Goal: Find specific page/section: Find specific page/section

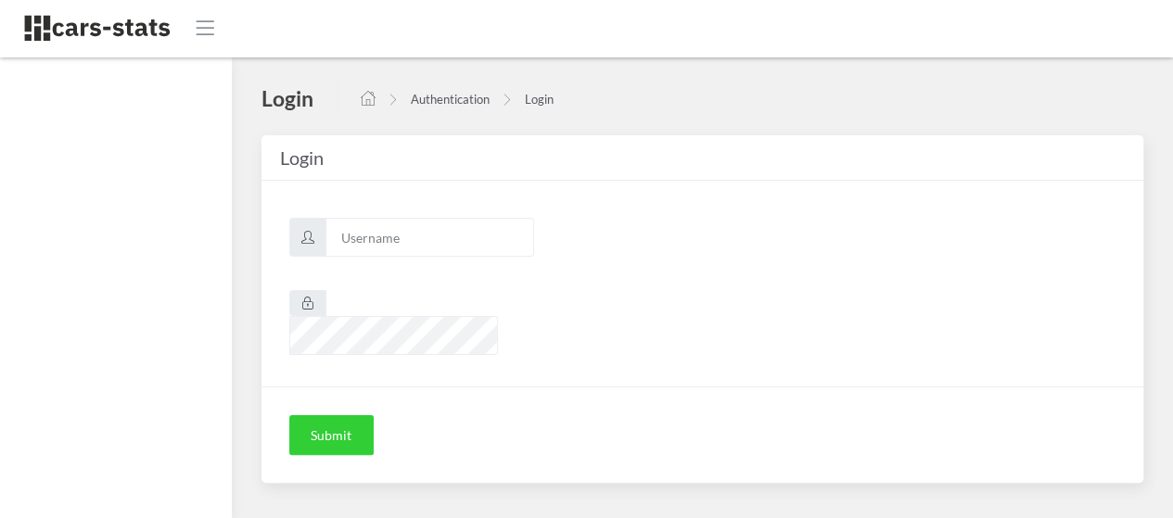
scroll to position [14, 14]
type input "awt"
click at [333, 415] on button "Submit" at bounding box center [331, 435] width 84 height 41
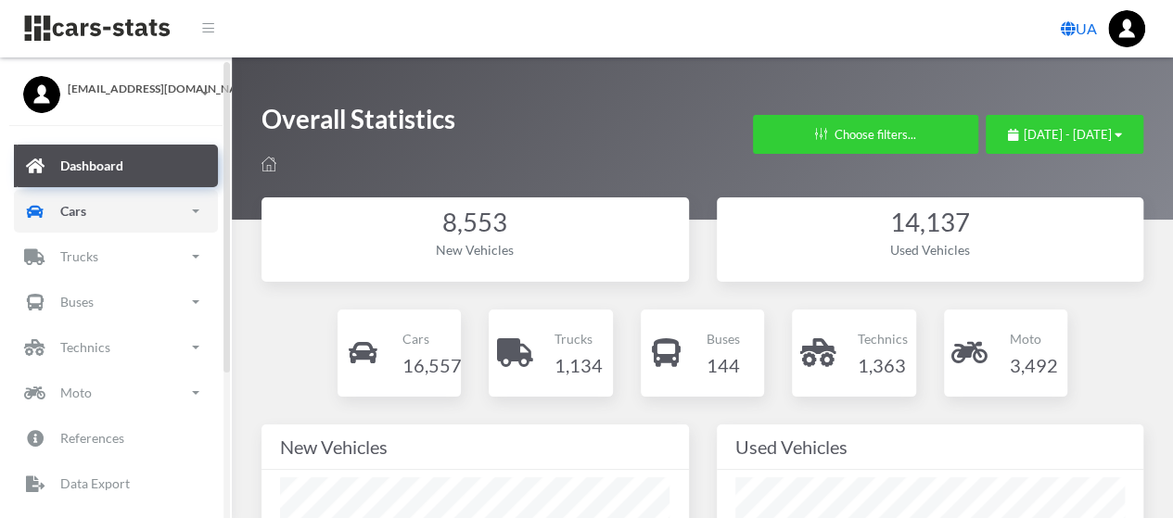
click at [93, 205] on link "Cars" at bounding box center [116, 211] width 204 height 43
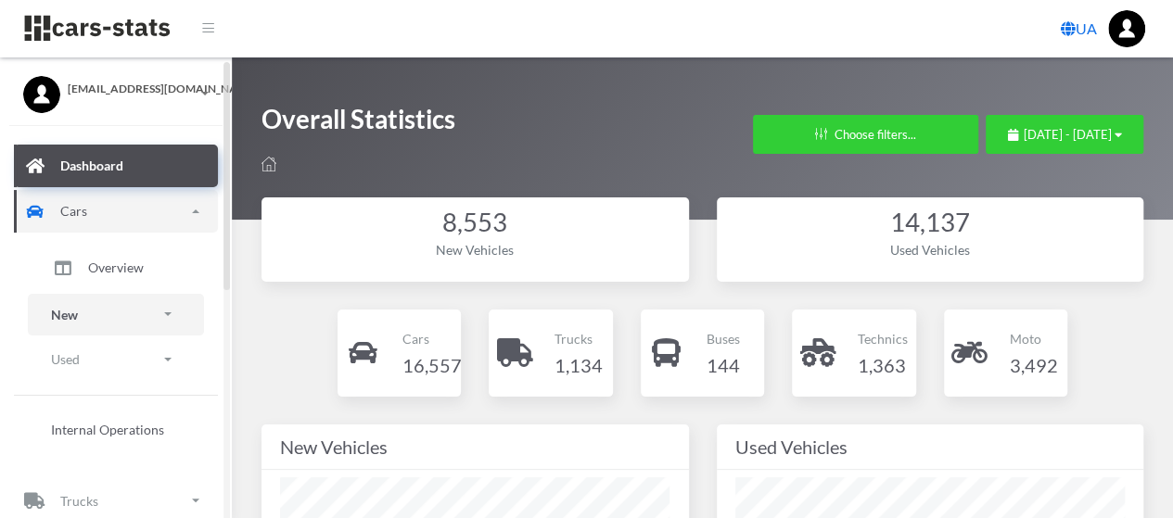
click at [81, 319] on link "New" at bounding box center [116, 315] width 176 height 42
click at [98, 366] on span "Brands" at bounding box center [108, 366] width 41 height 19
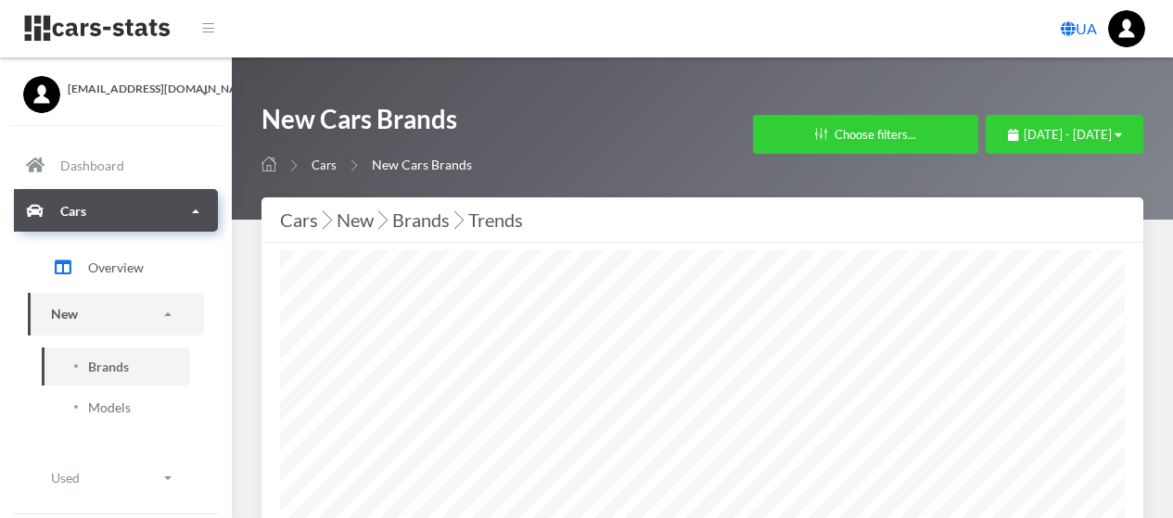
select select "25"
